Goal: Transaction & Acquisition: Purchase product/service

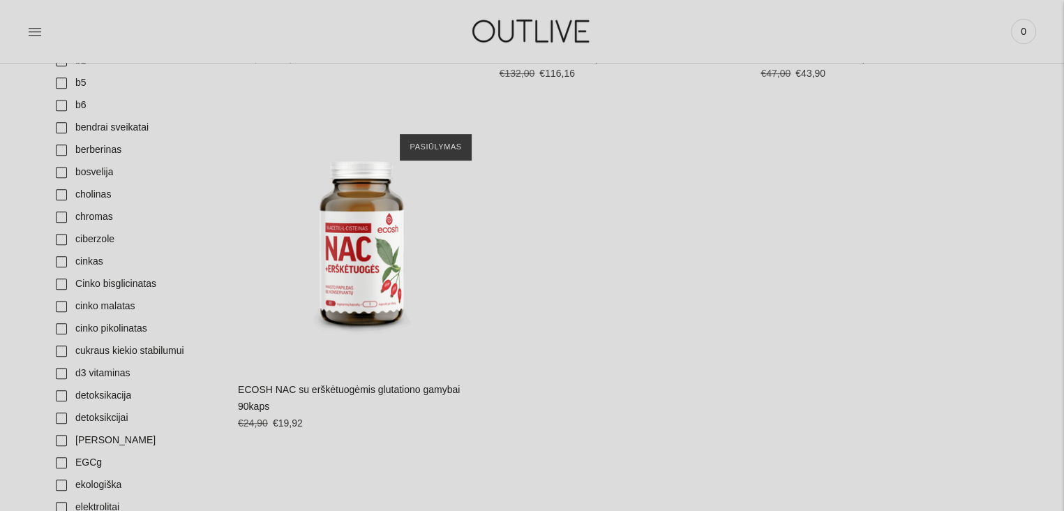
scroll to position [698, 0]
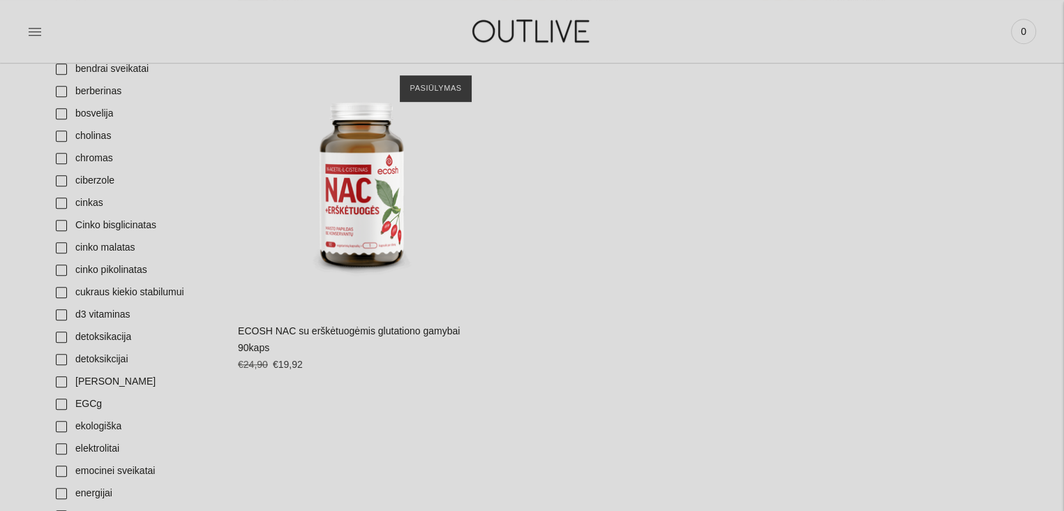
click at [335, 331] on link "ECOSH NAC su erškėtuogėmis glutationo gamybai 90kaps" at bounding box center [349, 339] width 222 height 28
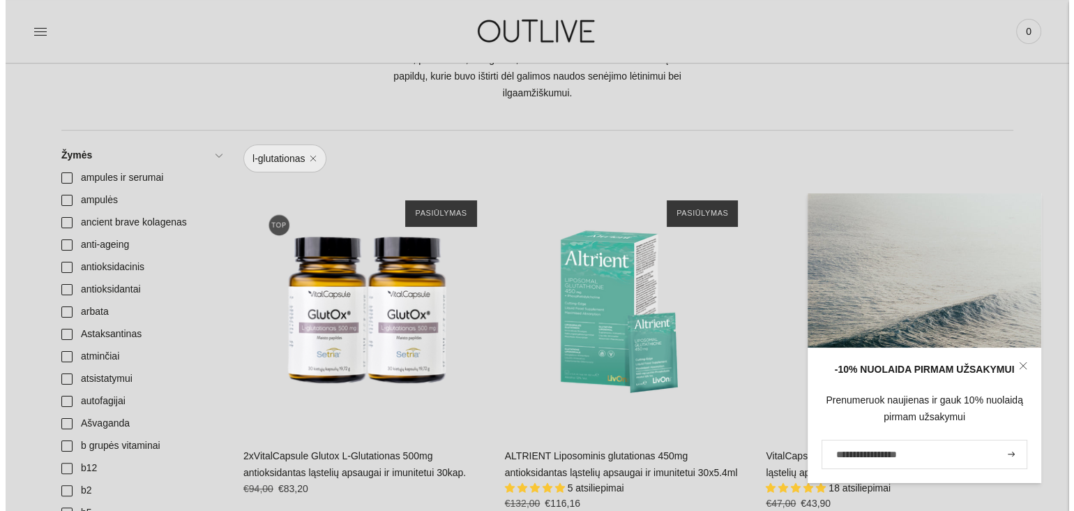
scroll to position [0, 0]
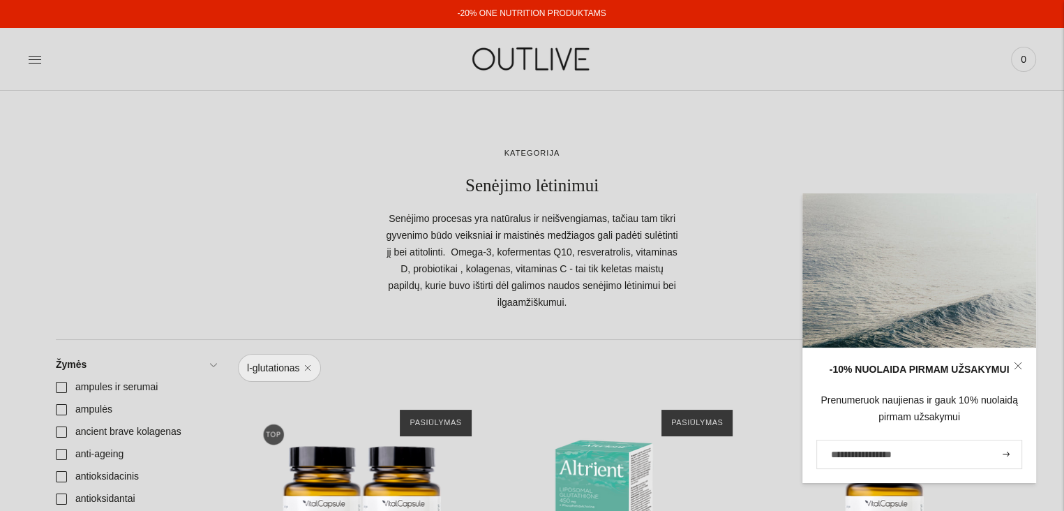
click at [37, 63] on icon at bounding box center [35, 59] width 14 height 14
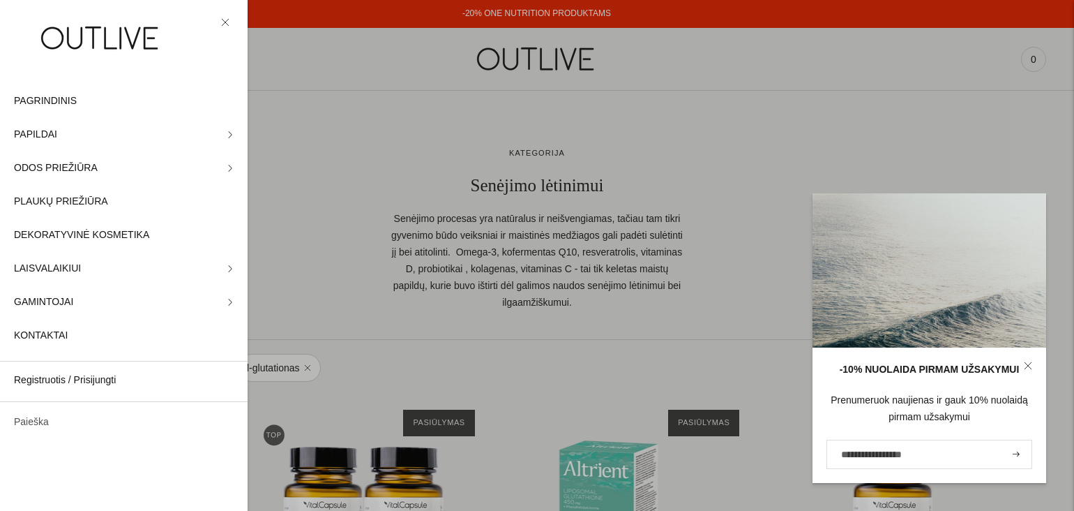
click at [26, 425] on link "Paieška" at bounding box center [124, 421] width 248 height 33
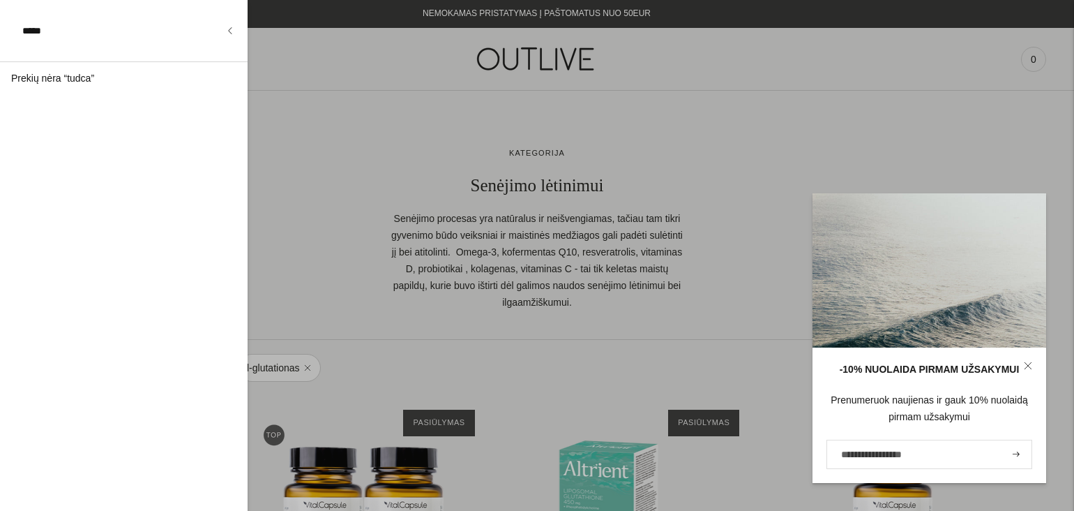
type input "*****"
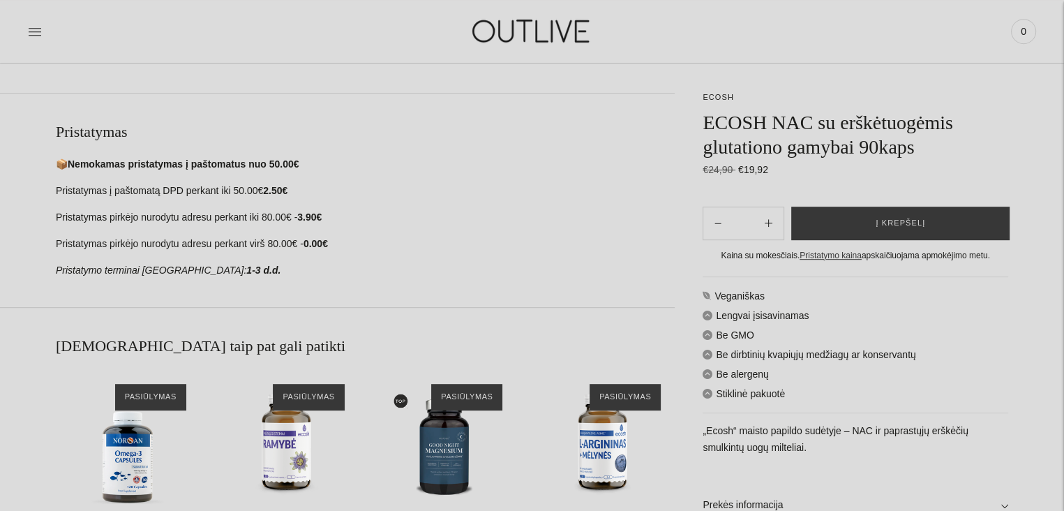
scroll to position [698, 0]
